Goal: Task Accomplishment & Management: Manage account settings

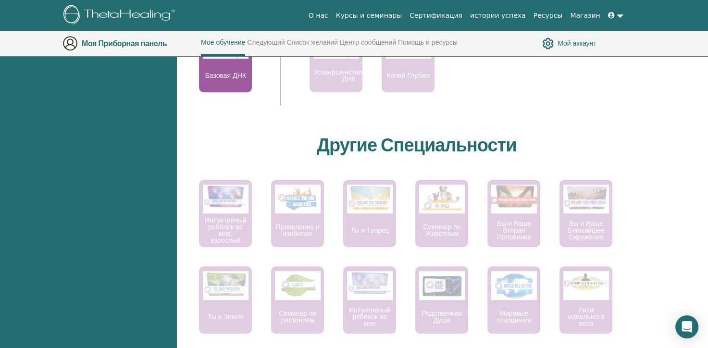
scroll to position [479, 0]
click at [621, 15] on link at bounding box center [615, 16] width 23 height 18
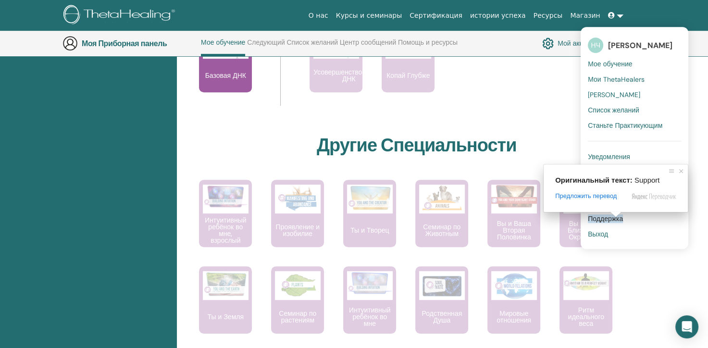
click at [611, 222] on ya-tr-span "Поддержка" at bounding box center [604, 218] width 35 height 9
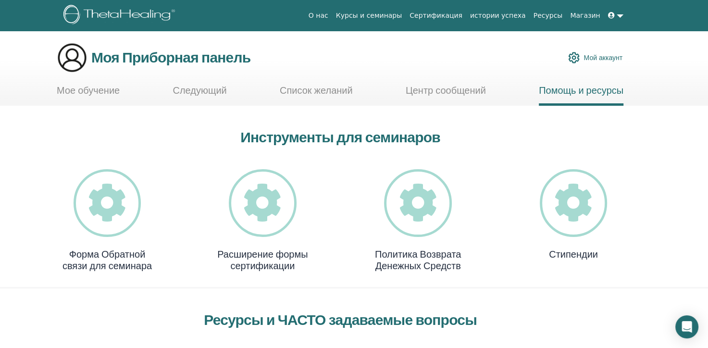
click at [618, 15] on link at bounding box center [615, 16] width 23 height 18
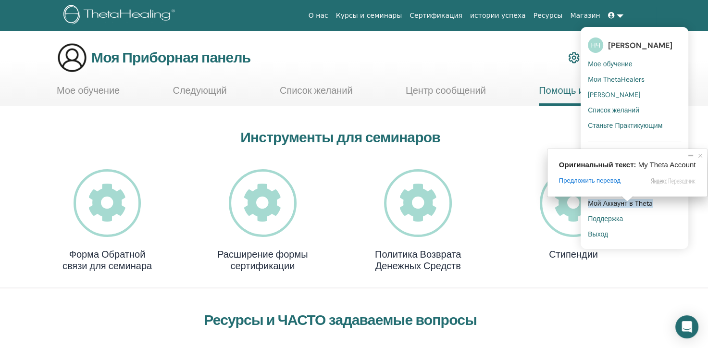
click at [628, 202] on span at bounding box center [627, 199] width 12 height 6
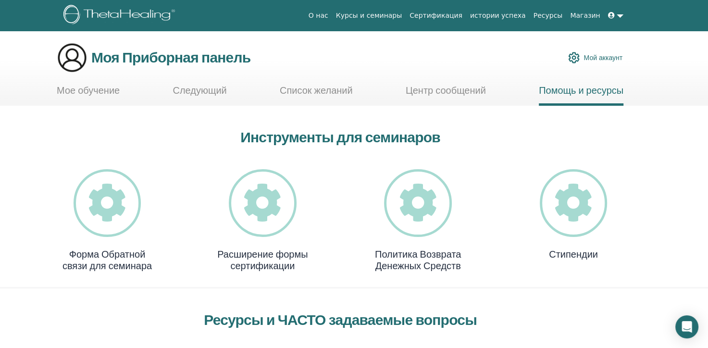
click at [619, 16] on link at bounding box center [615, 16] width 23 height 18
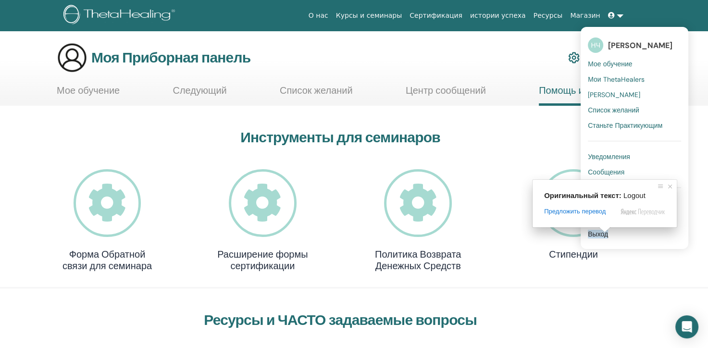
click at [606, 236] on ya-tr-span "Выход" at bounding box center [597, 234] width 20 height 9
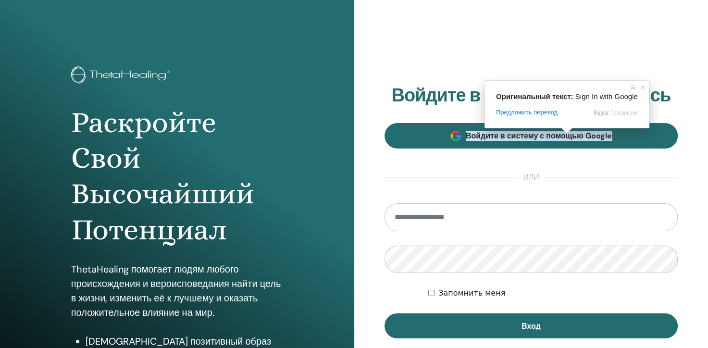
click at [566, 134] on span at bounding box center [566, 131] width 12 height 6
click at [577, 139] on ya-tr-span "Войдите в систему с помощью Google" at bounding box center [538, 136] width 146 height 10
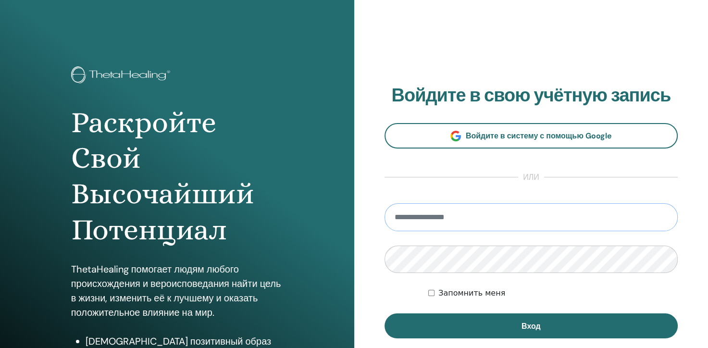
click at [461, 218] on input "email" at bounding box center [530, 217] width 293 height 28
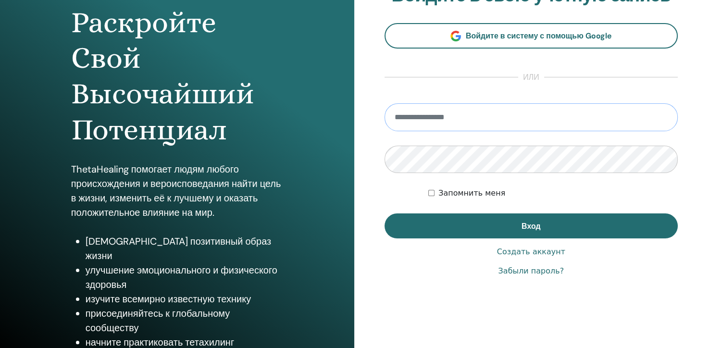
scroll to position [110, 0]
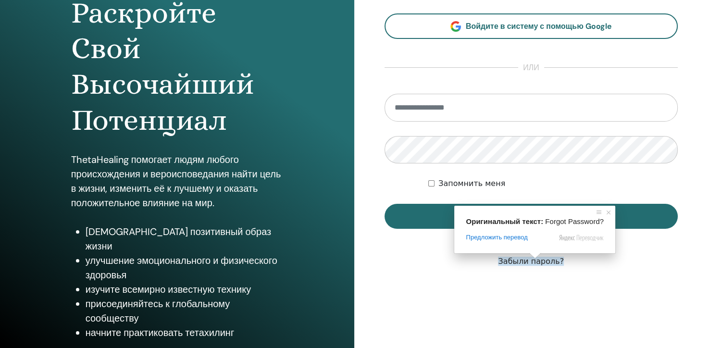
click at [532, 262] on ya-tr-span "Забыли пароль?" at bounding box center [531, 260] width 66 height 9
click at [540, 261] on ya-tr-span "Забыли пароль?" at bounding box center [531, 260] width 66 height 9
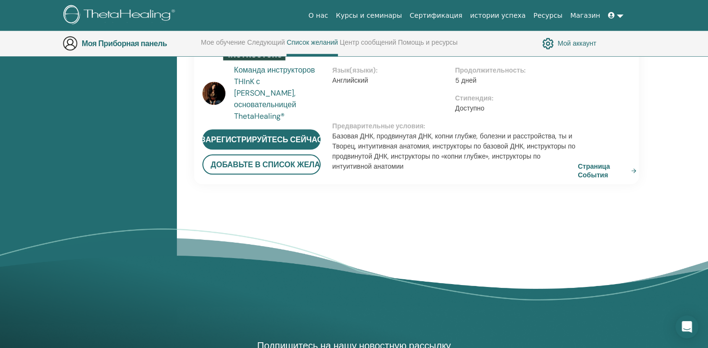
scroll to position [827, 0]
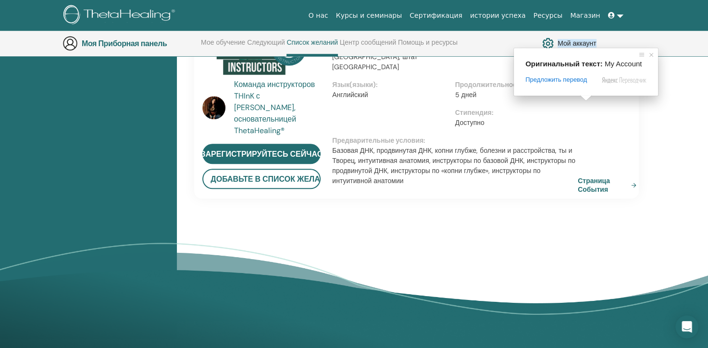
click at [586, 45] on ya-tr-span "Мой аккаунт" at bounding box center [576, 43] width 39 height 9
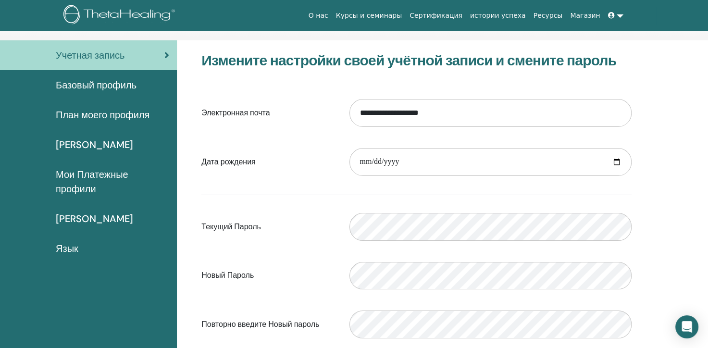
scroll to position [86, 0]
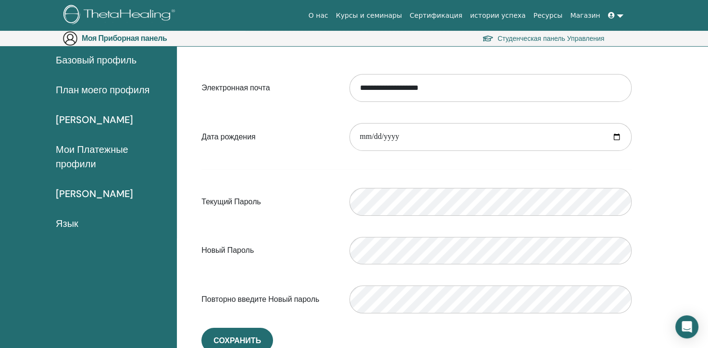
click at [318, 238] on div "Новый Пароль Verification password mismatch" at bounding box center [416, 250] width 444 height 41
click at [94, 205] on link "[PERSON_NAME]" at bounding box center [88, 194] width 177 height 30
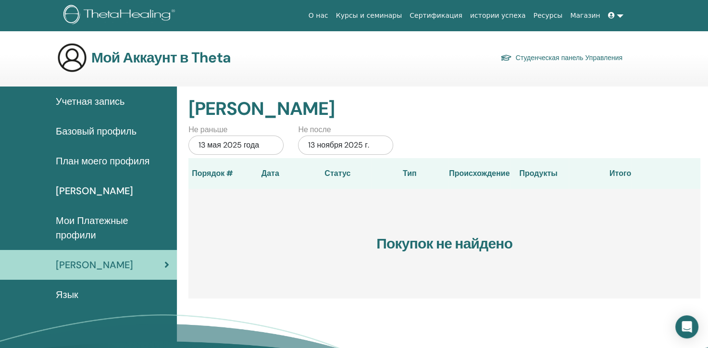
click at [254, 143] on body "О нас Курсы и семинары Сертификация истории успеха Ресурсы [GEOGRAPHIC_DATA] НЧ…" at bounding box center [354, 174] width 708 height 348
click at [274, 143] on div "13 мая 2025 года" at bounding box center [235, 144] width 95 height 19
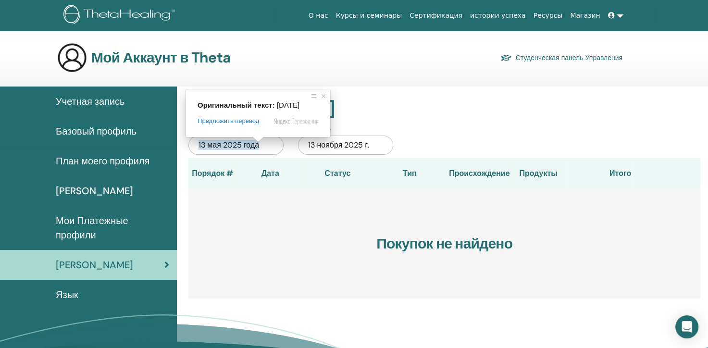
click at [242, 141] on ya-tr-span "13 мая 2025 года" at bounding box center [228, 145] width 61 height 10
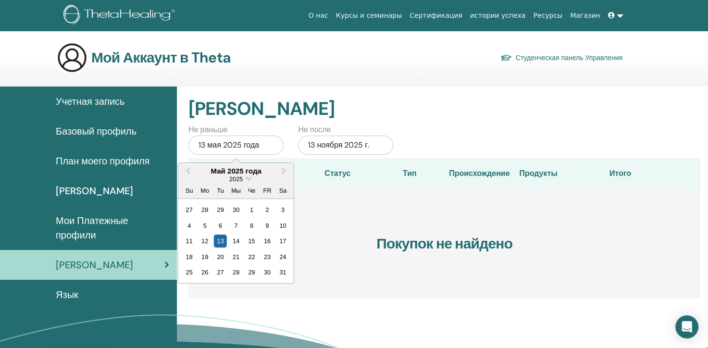
click at [244, 176] on div "2025" at bounding box center [235, 179] width 115 height 8
click at [249, 177] on span "Выберите Дату" at bounding box center [248, 177] width 6 height 6
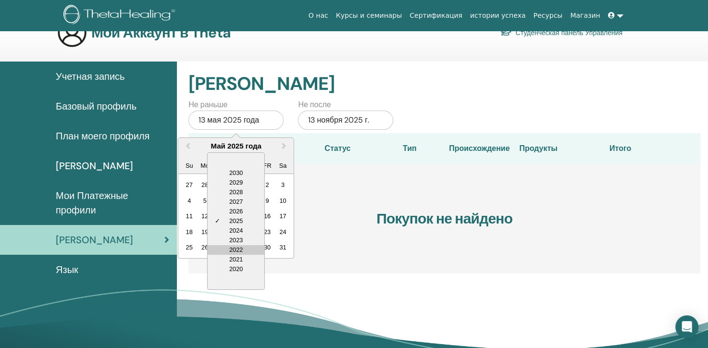
scroll to position [25, 0]
click at [244, 270] on div "2020" at bounding box center [235, 269] width 57 height 10
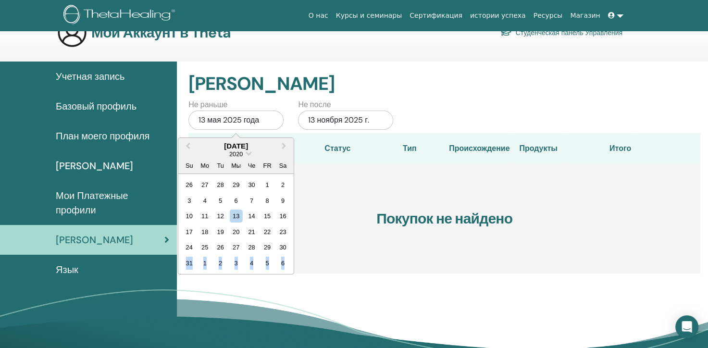
click at [244, 270] on div "31 1 2 3 4 5 6" at bounding box center [235, 262] width 109 height 15
click at [366, 232] on h3 "Покупок не найдено" at bounding box center [444, 219] width 512 height 110
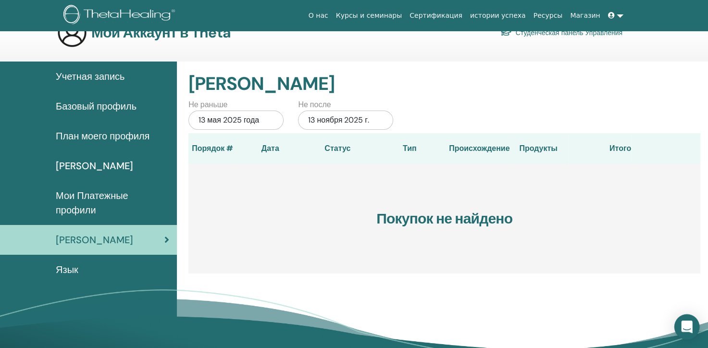
click at [683, 327] on icon "Откройте Интерком-Мессенджер" at bounding box center [686, 326] width 11 height 12
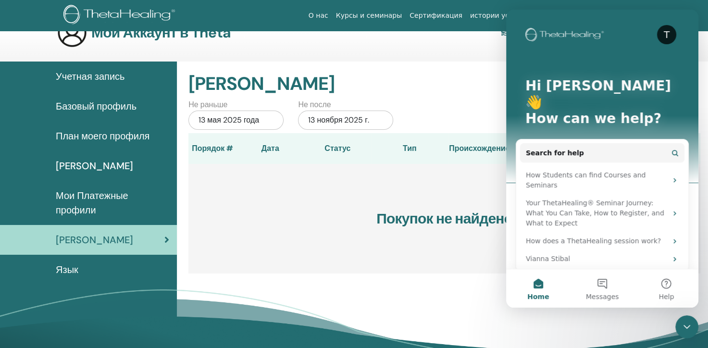
scroll to position [0, 0]
click at [669, 285] on button "Help" at bounding box center [666, 288] width 64 height 38
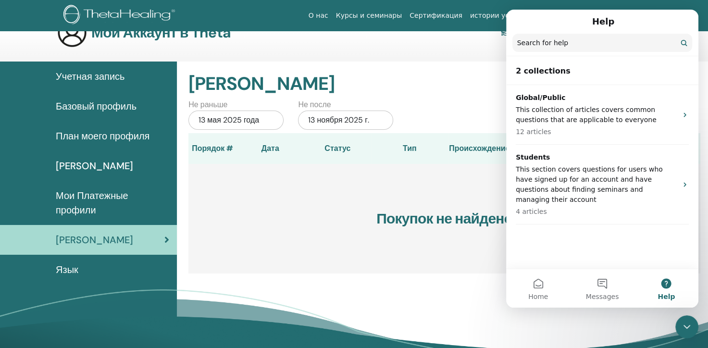
click at [669, 285] on button "Help" at bounding box center [666, 288] width 64 height 38
click at [542, 276] on button "Home" at bounding box center [538, 288] width 64 height 38
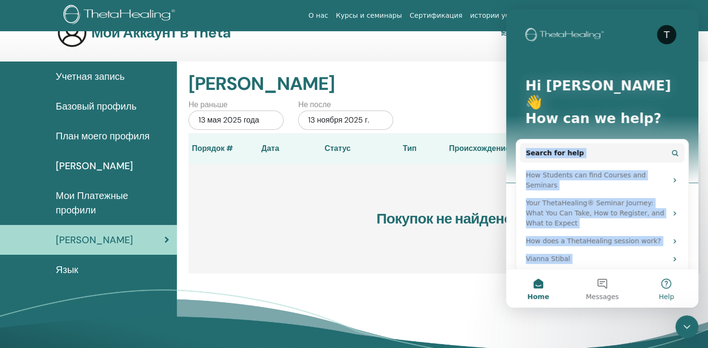
scroll to position [23, 0]
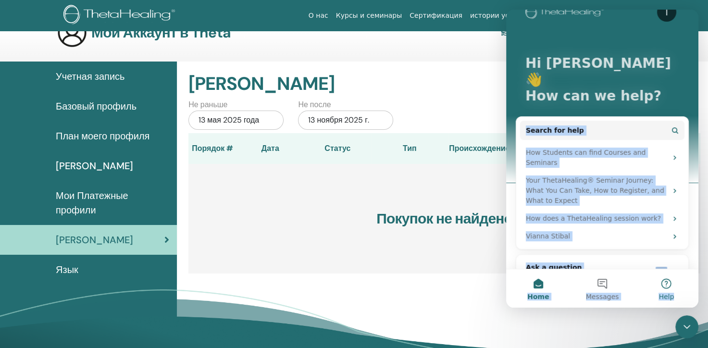
drag, startPoint x: 517, startPoint y: 134, endPoint x: 673, endPoint y: 294, distance: 222.8
click at [673, 294] on div "T Hi Наталия 👋 How can we help? Search for help How Students can find Courses a…" at bounding box center [602, 159] width 192 height 298
click at [527, 281] on button "Home" at bounding box center [538, 288] width 64 height 38
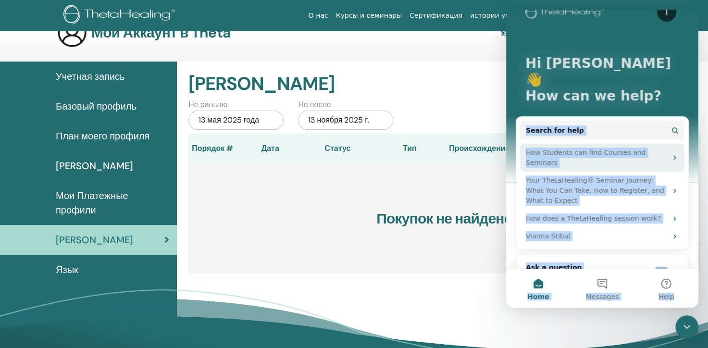
click at [672, 154] on icon "Intercom messenger" at bounding box center [675, 158] width 8 height 8
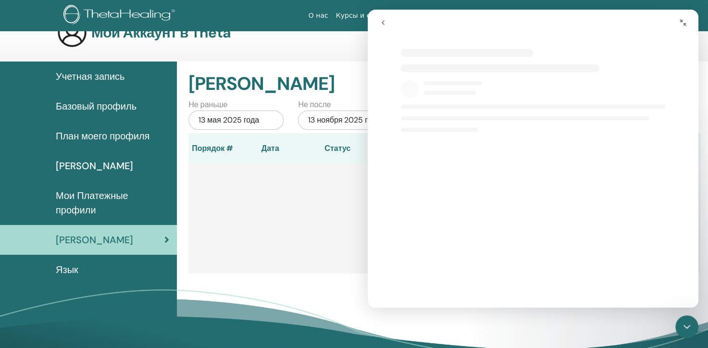
scroll to position [0, 0]
select select "**"
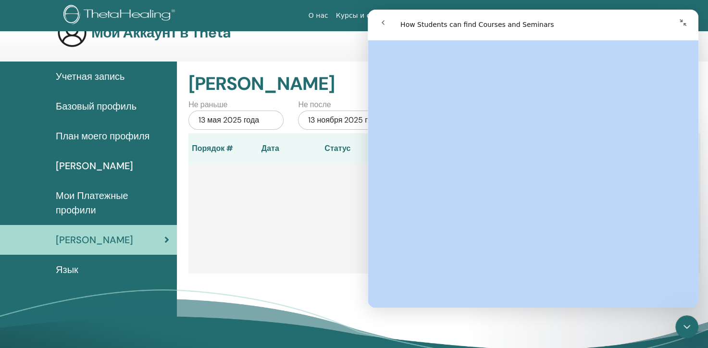
scroll to position [1343, 0]
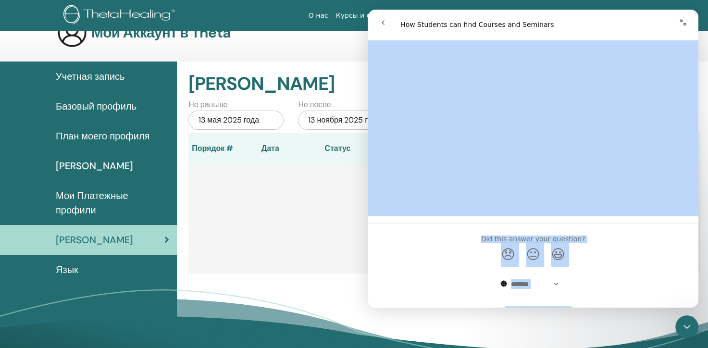
drag, startPoint x: 383, startPoint y: 53, endPoint x: 634, endPoint y: 340, distance: 381.3
click html "**********"
click at [452, 271] on div "**********" at bounding box center [532, 298] width 330 height 55
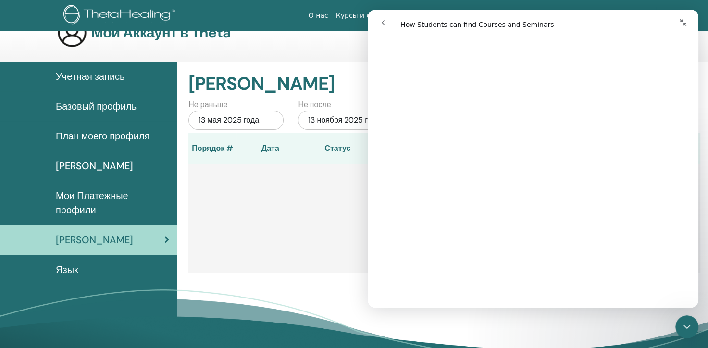
scroll to position [863, 0]
click at [390, 21] on button "go back" at bounding box center [383, 22] width 18 height 18
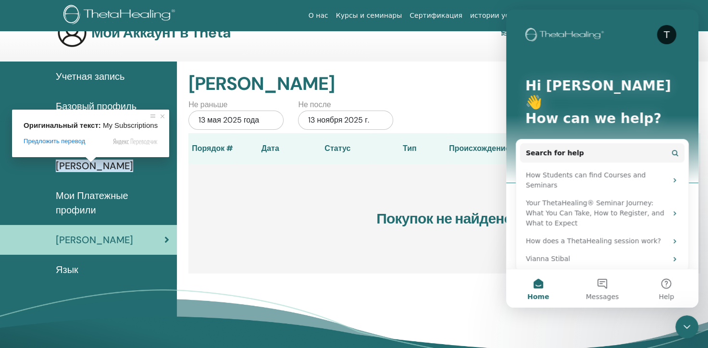
click at [93, 161] on body "О нас Курсы и семинары Сертификация истории успеха Ресурсы Магазин НЧ Наталия Ч…" at bounding box center [354, 149] width 708 height 348
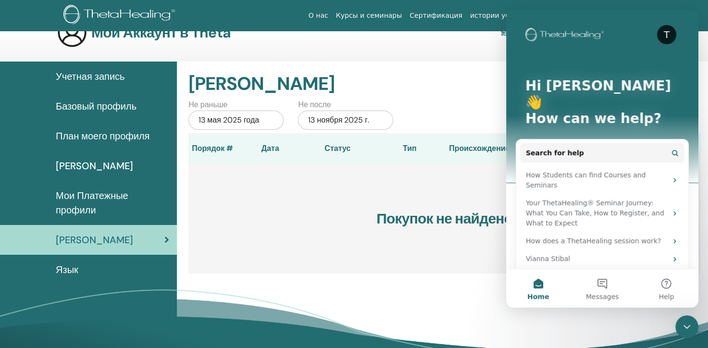
click at [135, 125] on link "План моего профиля" at bounding box center [88, 136] width 177 height 30
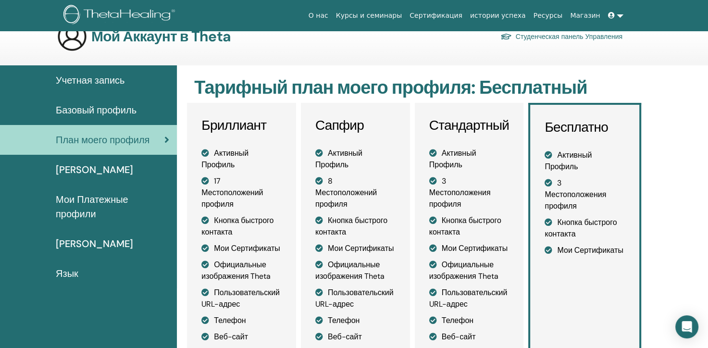
scroll to position [26, 0]
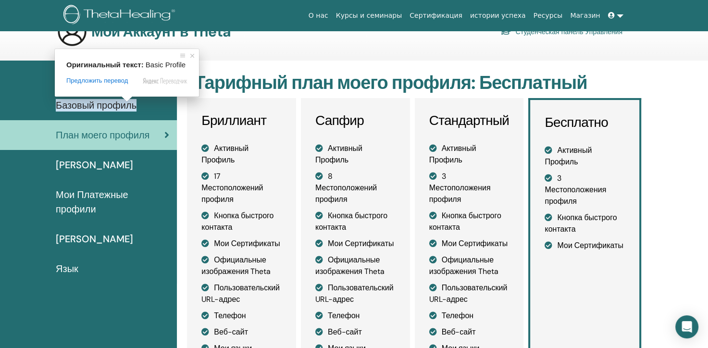
click at [115, 167] on ya-tr-span "[PERSON_NAME]" at bounding box center [94, 165] width 77 height 12
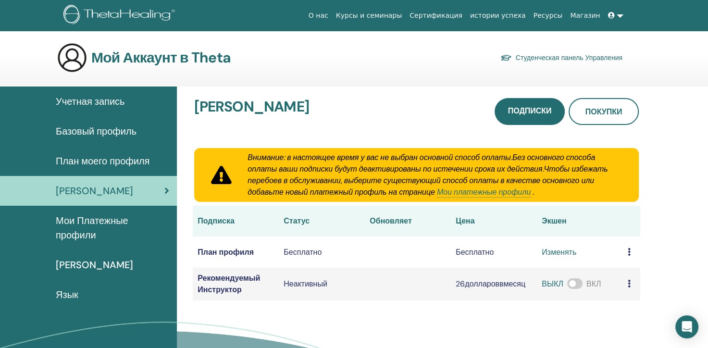
click at [141, 286] on link "Язык" at bounding box center [88, 295] width 177 height 30
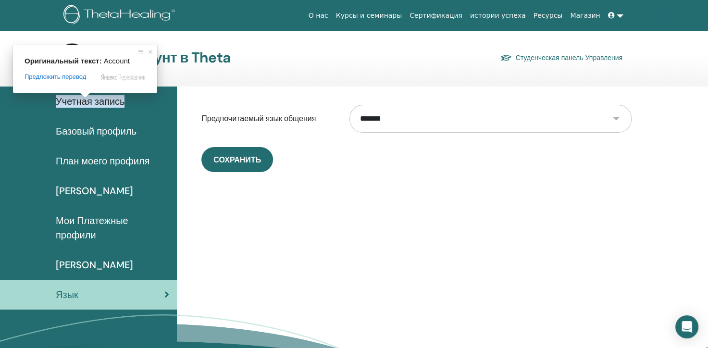
click at [88, 98] on span at bounding box center [85, 95] width 12 height 6
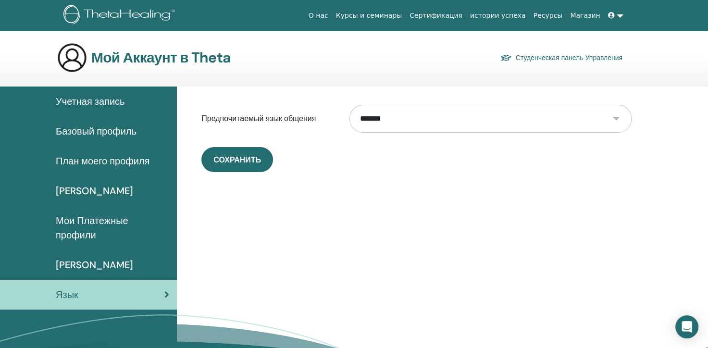
click at [449, 125] on select "**********" at bounding box center [489, 119] width 281 height 28
select select "***"
click at [349, 105] on select "**********" at bounding box center [489, 119] width 281 height 28
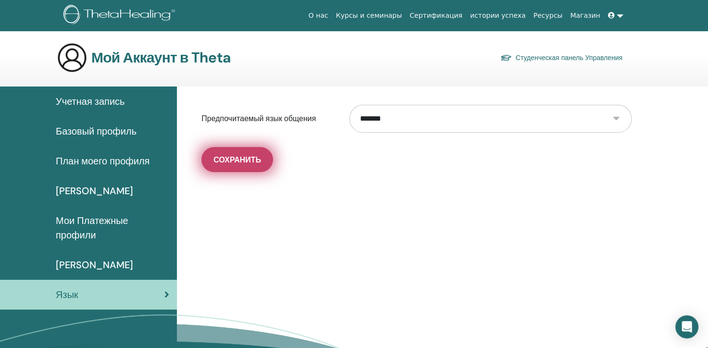
click at [259, 159] on ya-tr-span "Сохранить" at bounding box center [237, 160] width 48 height 10
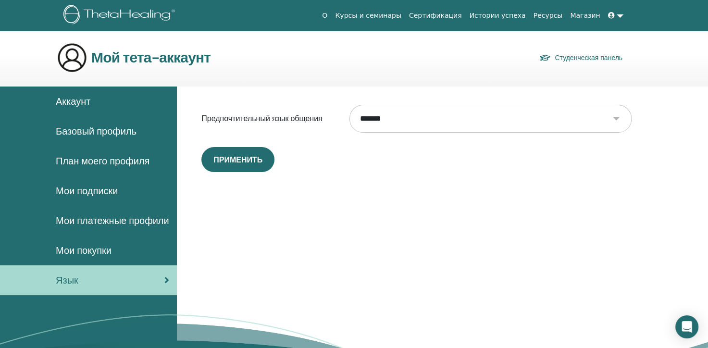
click at [77, 100] on span "Аккаунт" at bounding box center [73, 101] width 35 height 14
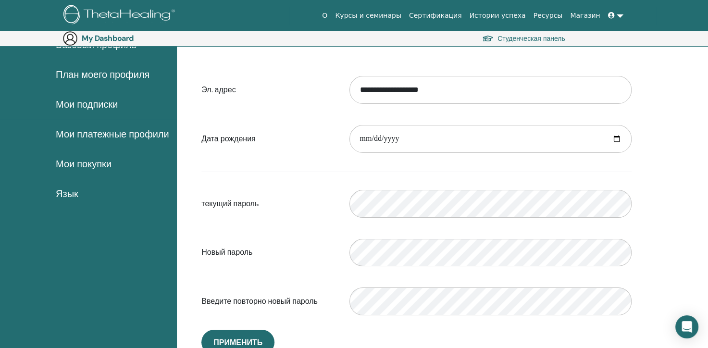
scroll to position [112, 0]
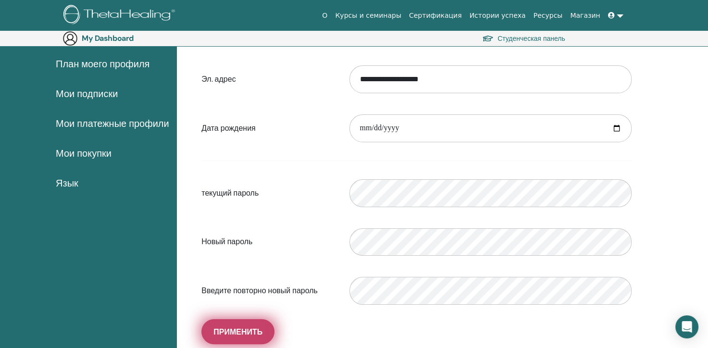
click at [250, 330] on span "Применить" at bounding box center [237, 332] width 49 height 10
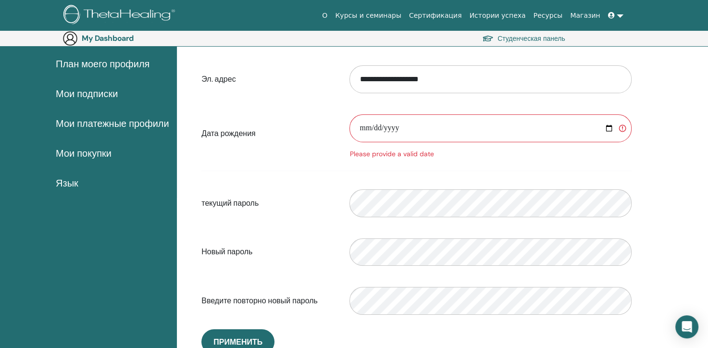
click at [441, 129] on input "date" at bounding box center [490, 128] width 282 height 28
type input "**********"
click at [247, 332] on button "Применить" at bounding box center [237, 341] width 73 height 25
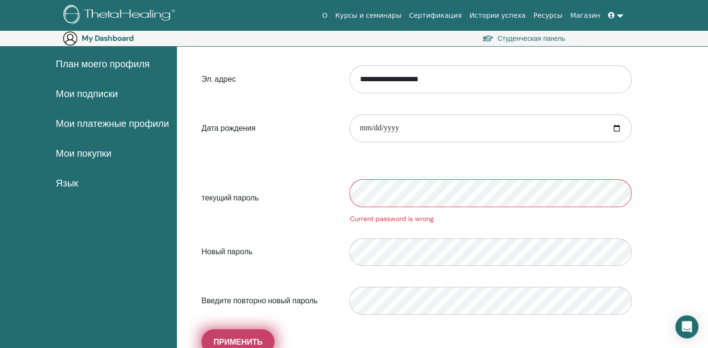
click at [263, 336] on button "Применить" at bounding box center [237, 341] width 73 height 25
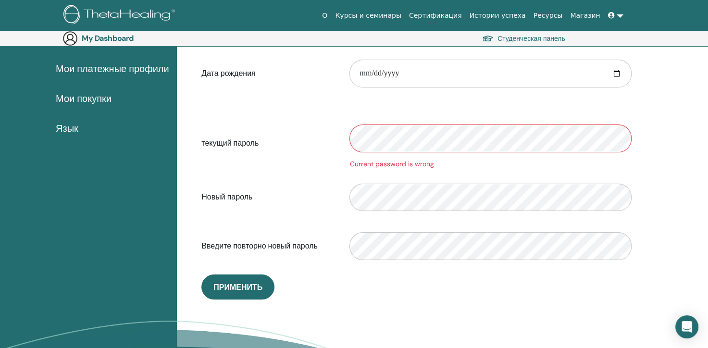
scroll to position [154, 0]
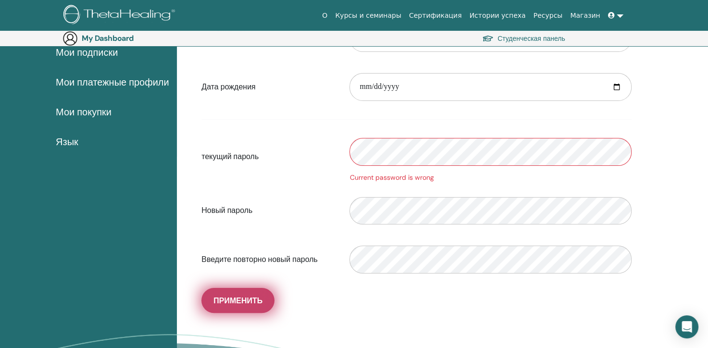
click at [244, 295] on span "Применить" at bounding box center [237, 300] width 49 height 10
click at [264, 291] on button "Применить" at bounding box center [237, 300] width 73 height 25
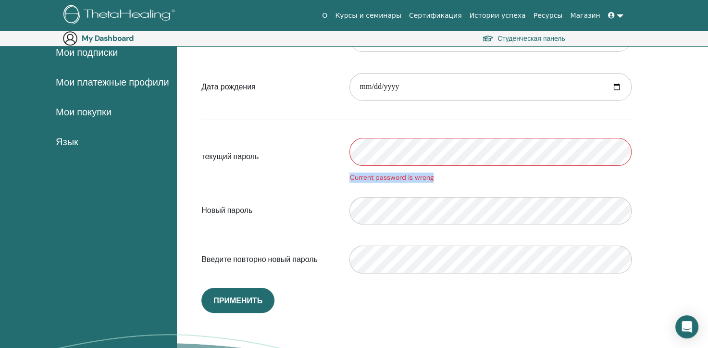
drag, startPoint x: 438, startPoint y: 181, endPoint x: 346, endPoint y: 180, distance: 92.2
click at [346, 180] on div "Current password is wrong" at bounding box center [490, 156] width 296 height 51
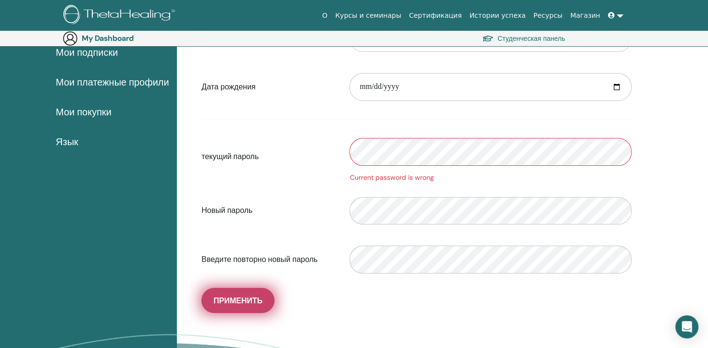
click at [259, 304] on span "Применить" at bounding box center [237, 300] width 49 height 10
click at [229, 307] on button "Применить" at bounding box center [237, 300] width 73 height 25
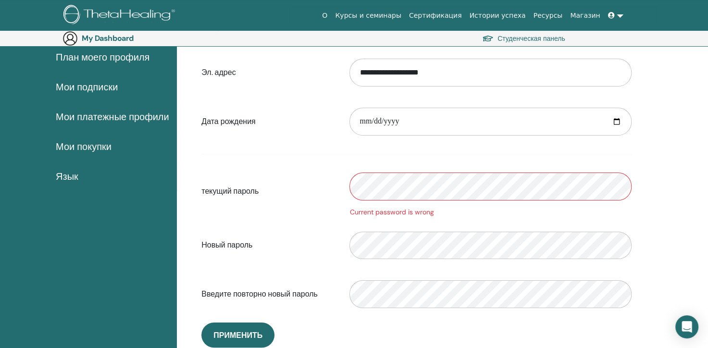
scroll to position [119, 0]
click at [240, 343] on button "Применить" at bounding box center [237, 334] width 73 height 25
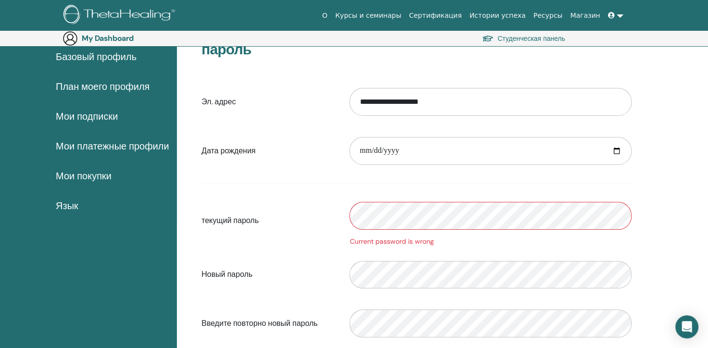
scroll to position [87, 0]
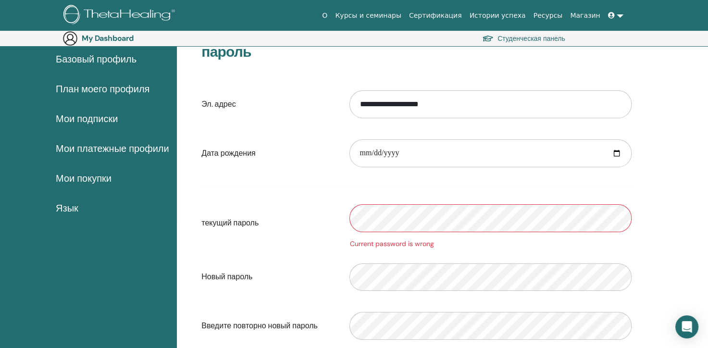
click at [142, 94] on span "План моего профиля" at bounding box center [103, 89] width 94 height 14
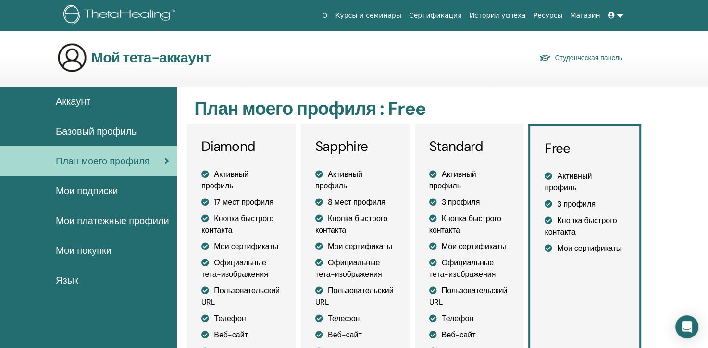
click at [129, 128] on span "Базовый профиль" at bounding box center [96, 131] width 81 height 14
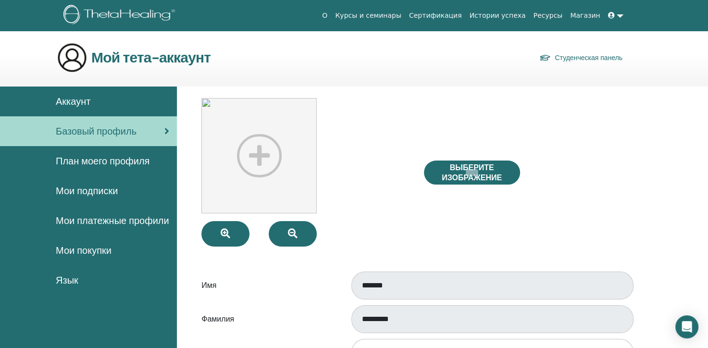
click at [110, 246] on span "Мои покупки" at bounding box center [84, 250] width 56 height 14
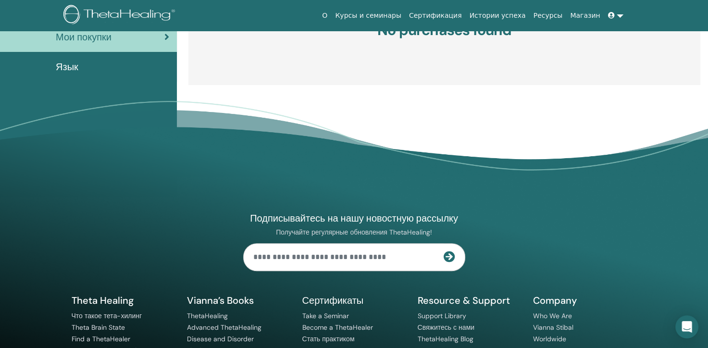
scroll to position [274, 0]
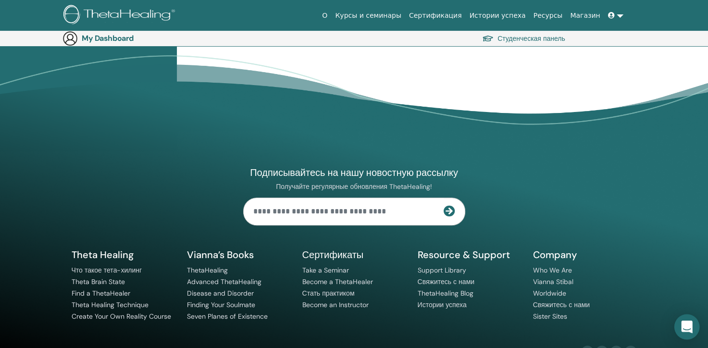
click at [687, 329] on icon "Open Intercom Messenger" at bounding box center [686, 326] width 12 height 12
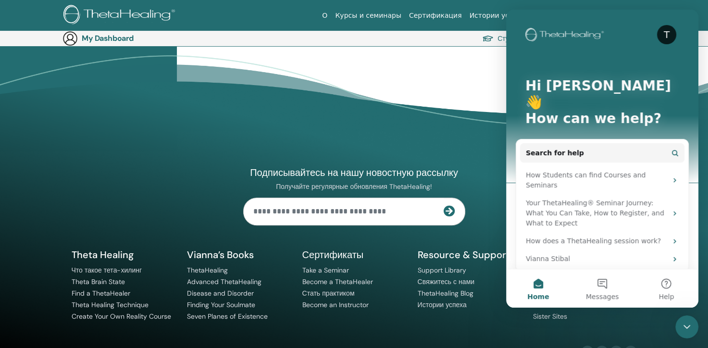
scroll to position [0, 0]
click at [598, 286] on button "Messages" at bounding box center [602, 288] width 64 height 38
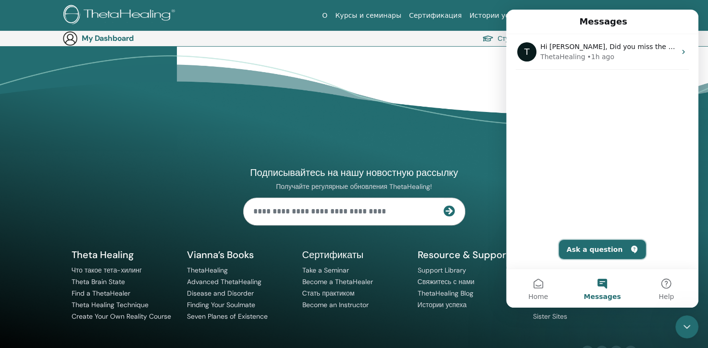
click at [613, 256] on button "Ask a question" at bounding box center [602, 249] width 87 height 19
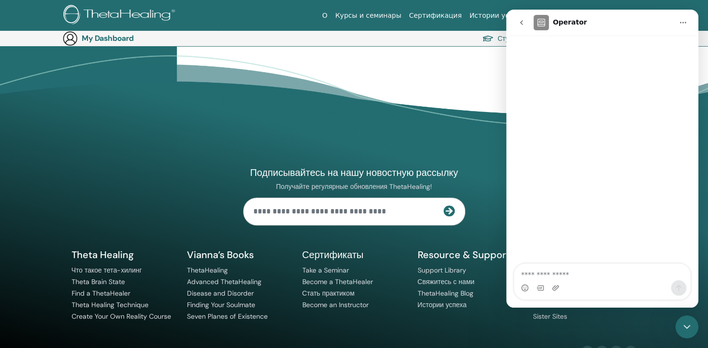
click at [585, 273] on textarea "Ask a question…" at bounding box center [602, 272] width 176 height 16
type textarea "**********"
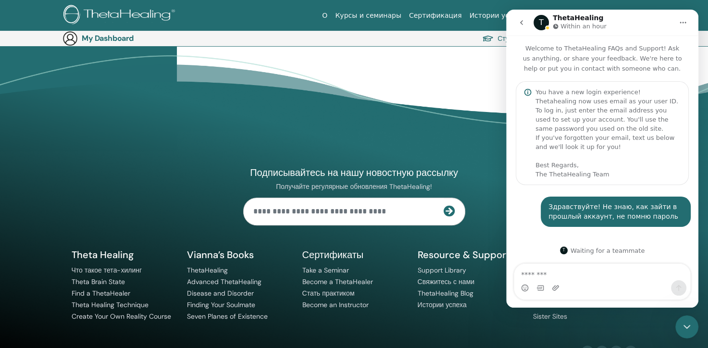
click at [619, 251] on div "T Waiting for a teammate" at bounding box center [601, 250] width 173 height 8
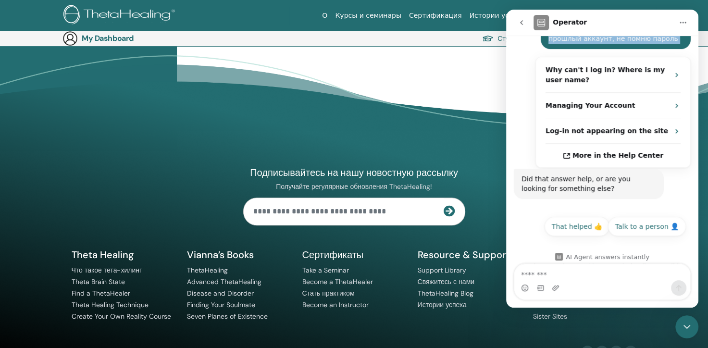
scroll to position [193, 0]
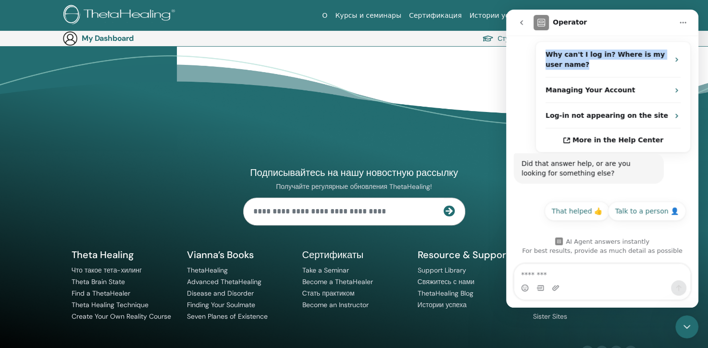
drag, startPoint x: 615, startPoint y: 174, endPoint x: 535, endPoint y: 81, distance: 122.9
click at [535, 81] on div "Welcome to ThetaHealing FAQs and Support! Ask us anything, or share your feedba…" at bounding box center [602, 57] width 192 height 431
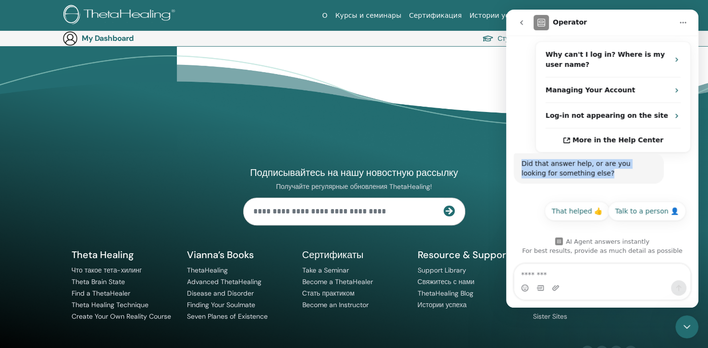
drag, startPoint x: 521, startPoint y: 163, endPoint x: 573, endPoint y: 176, distance: 53.0
click at [573, 176] on div "Did that answer help, or are you looking for something else?" at bounding box center [588, 168] width 134 height 19
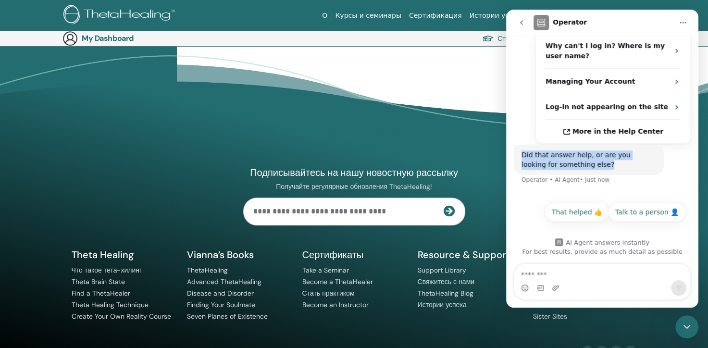
scroll to position [203, 0]
click at [549, 195] on div "Talk to a person 👤 That helped 👍 Talk to a person 👤" at bounding box center [602, 212] width 192 height 34
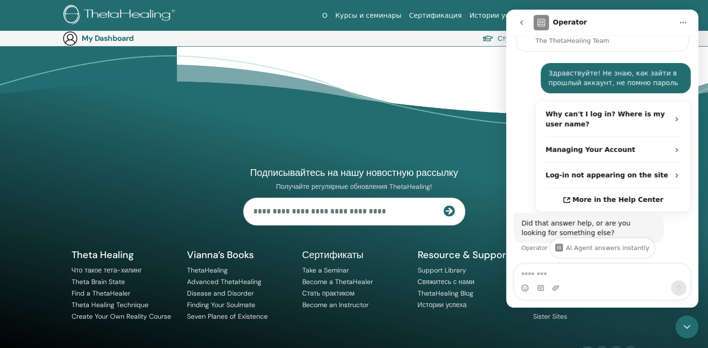
scroll to position [134, 0]
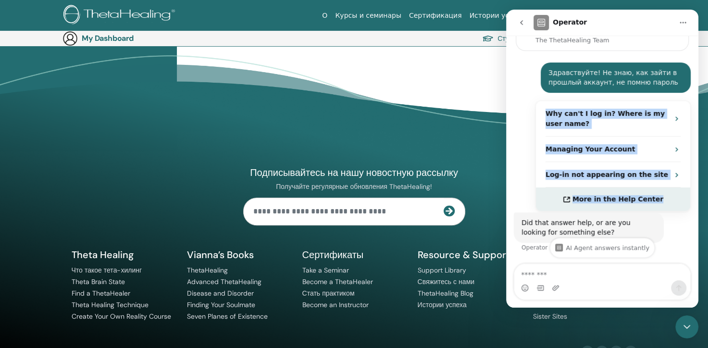
drag, startPoint x: 532, startPoint y: 115, endPoint x: 659, endPoint y: 195, distance: 150.2
click at [659, 195] on div "Why can't I log in? Where is my user name? Managing Your Account Log-in not app…" at bounding box center [601, 155] width 177 height 111
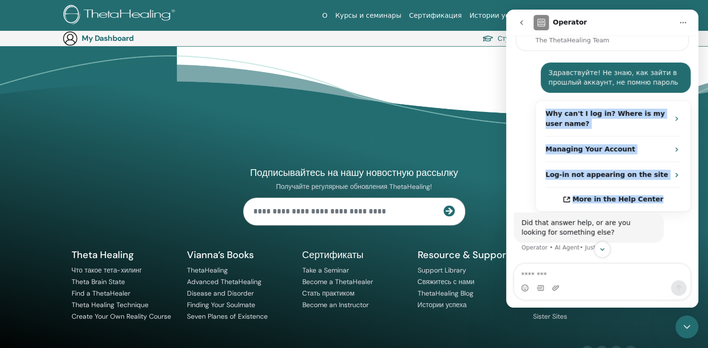
click at [519, 131] on div "Why can't I log in? Where is my user name? Managing Your Account Log-in not app…" at bounding box center [601, 155] width 177 height 111
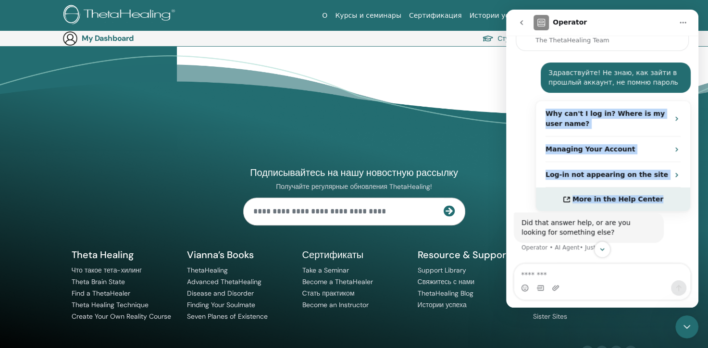
drag, startPoint x: 529, startPoint y: 110, endPoint x: 659, endPoint y: 198, distance: 158.0
click at [659, 198] on div "Why can't I log in? Where is my user name? Managing Your Account Log-in not app…" at bounding box center [601, 155] width 177 height 111
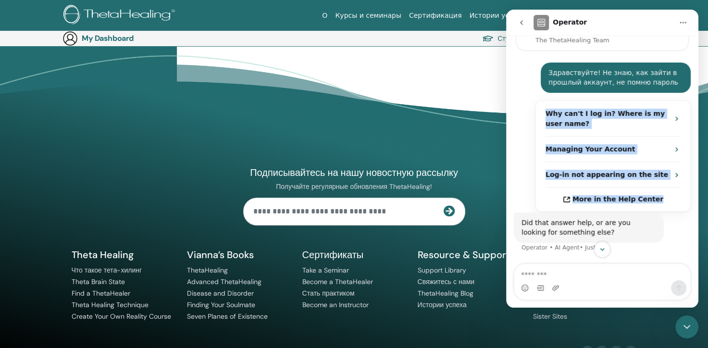
click at [515, 199] on div "Why can't I log in? Where is my user name? Managing Your Account Log-in not app…" at bounding box center [601, 155] width 177 height 111
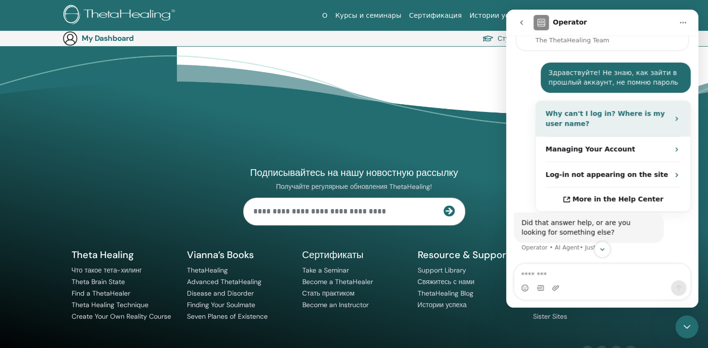
click at [629, 118] on div "Why can't I log in? Where is my user name?" at bounding box center [606, 119] width 123 height 20
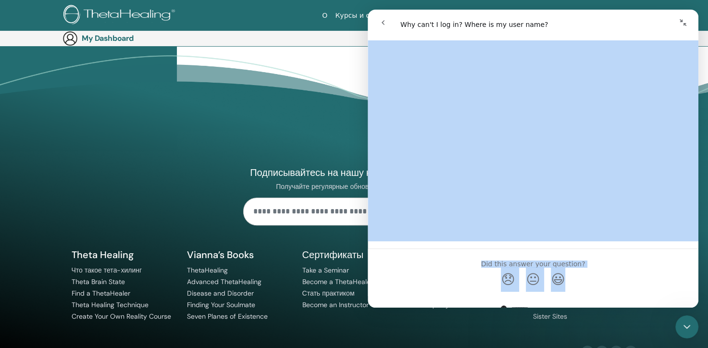
scroll to position [266, 0]
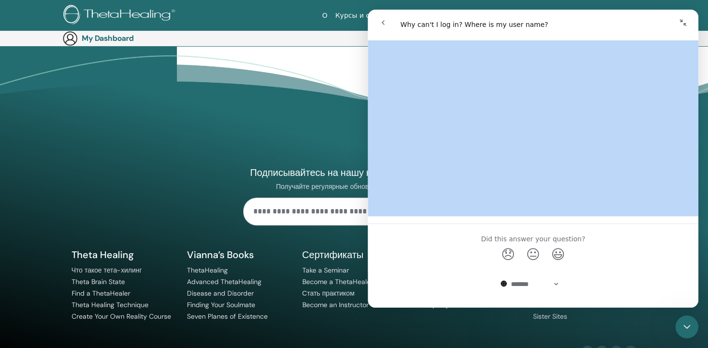
drag, startPoint x: 385, startPoint y: 55, endPoint x: 671, endPoint y: 198, distance: 319.6
click at [671, 198] on div "**********" at bounding box center [532, 173] width 330 height 267
click at [557, 275] on select "**********" at bounding box center [532, 283] width 65 height 17
click at [500, 275] on select "**********" at bounding box center [532, 283] width 65 height 17
select select "**"
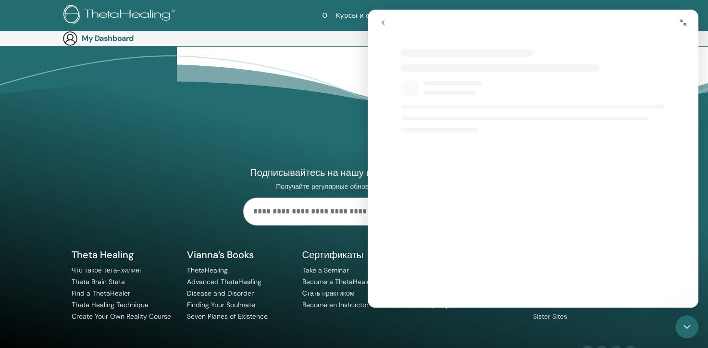
select select "**"
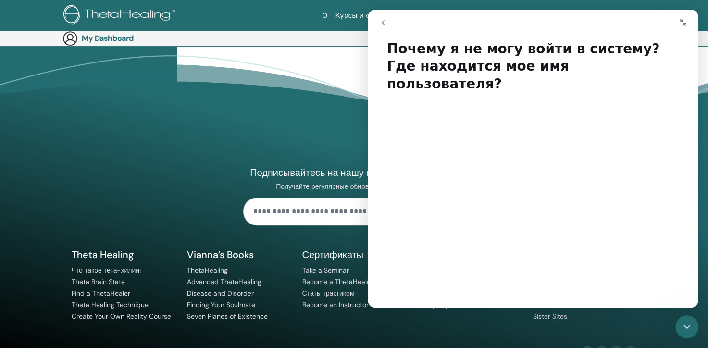
scroll to position [0, 0]
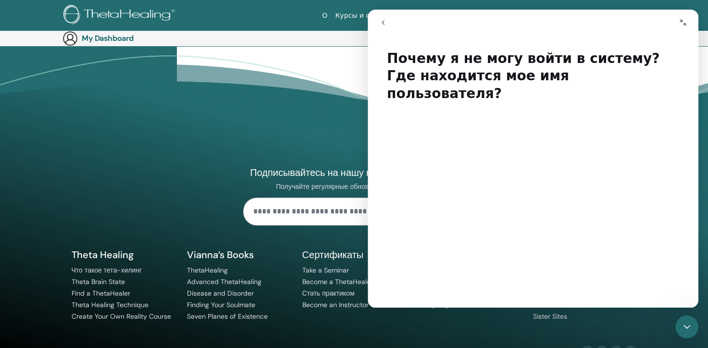
click at [386, 21] on icon "go back" at bounding box center [383, 23] width 8 height 8
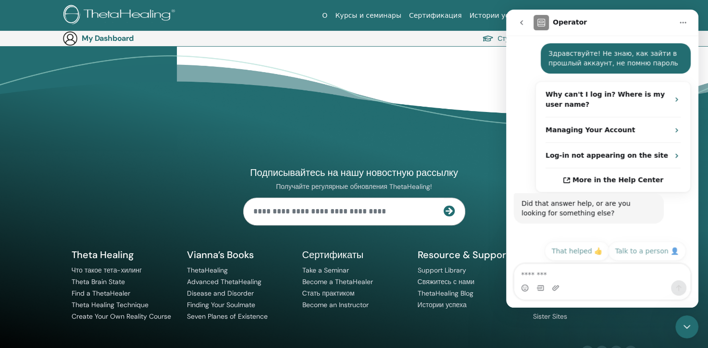
scroll to position [157, 0]
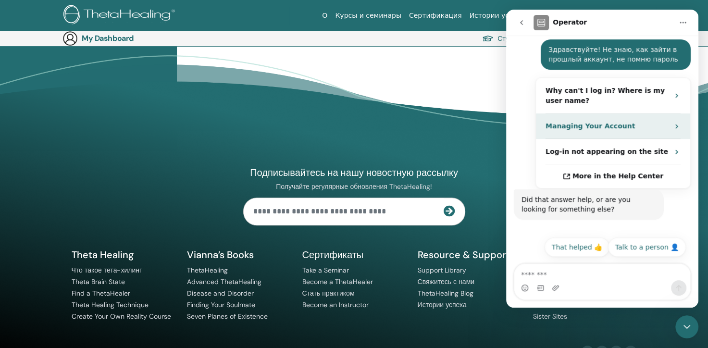
click at [620, 115] on div "Managing Your Account" at bounding box center [613, 125] width 154 height 25
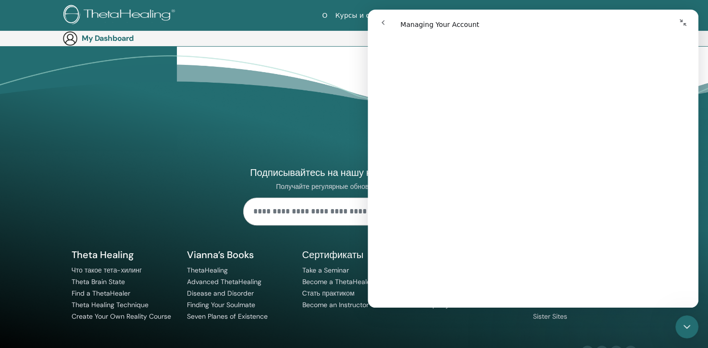
scroll to position [1056, 0]
click at [560, 267] on select "**********" at bounding box center [532, 265] width 65 height 17
click at [500, 257] on select "**********" at bounding box center [532, 265] width 65 height 17
select select "**"
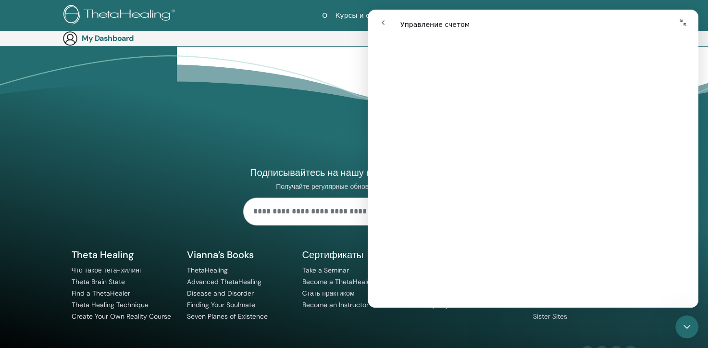
scroll to position [1076, 0]
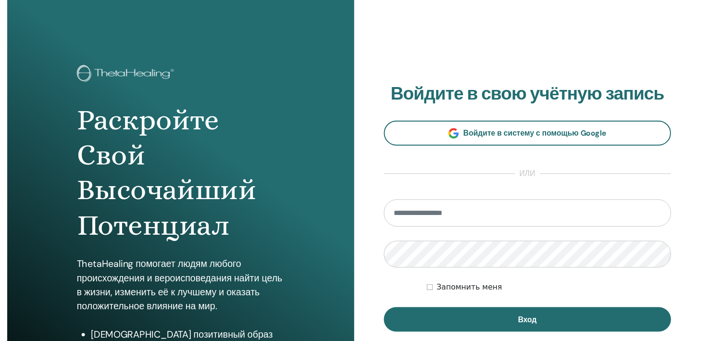
scroll to position [113, 0]
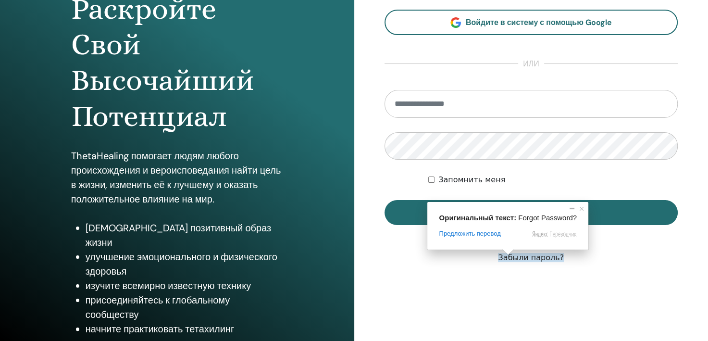
click at [522, 261] on ya-tr-span "Забыли пароль?" at bounding box center [531, 257] width 66 height 9
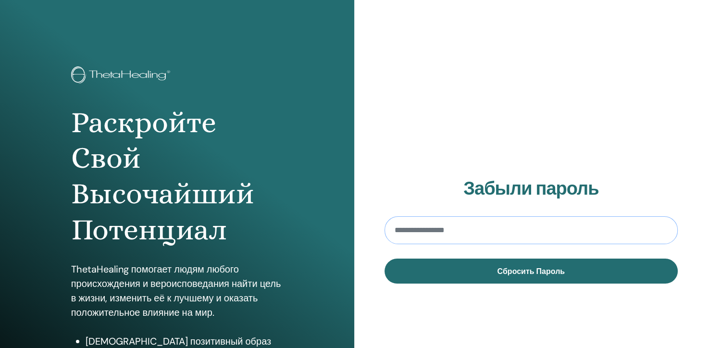
click at [451, 223] on input "email" at bounding box center [530, 230] width 293 height 28
paste input "**********"
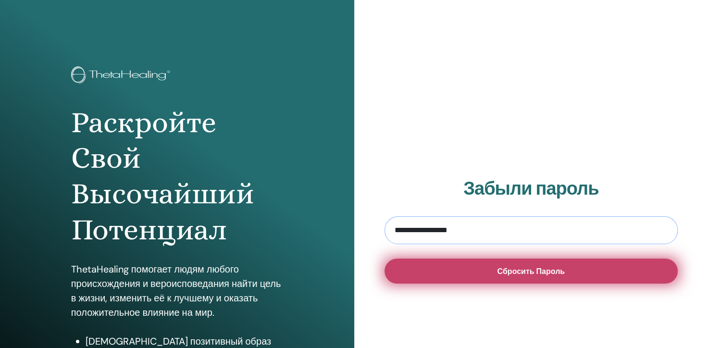
type input "**********"
click at [599, 266] on button "Сбросить Пароль" at bounding box center [530, 270] width 293 height 25
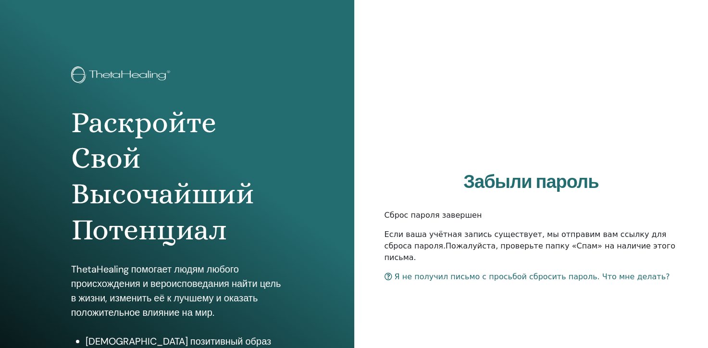
click at [519, 274] on ya-tr-span "Я не получил письмо с просьбой сбросить пароль. Что мне делать?" at bounding box center [531, 276] width 275 height 9
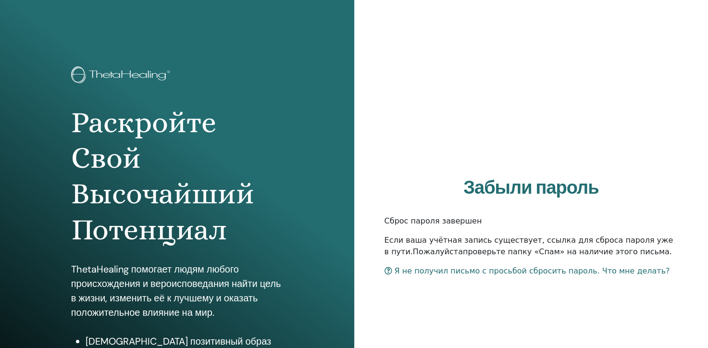
scroll to position [113, 0]
